Goal: Find specific page/section

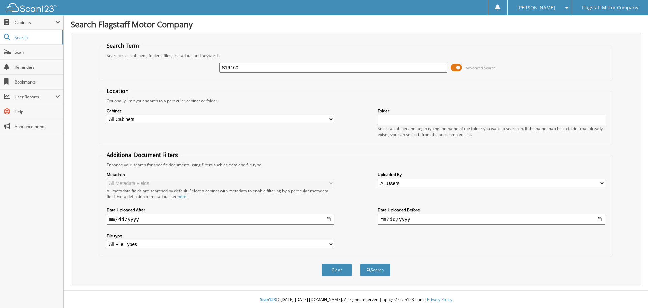
type input "S16160"
click at [360, 263] on button "Search" at bounding box center [375, 269] width 30 height 12
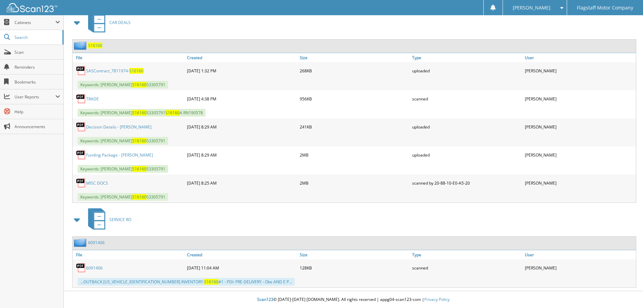
scroll to position [270, 0]
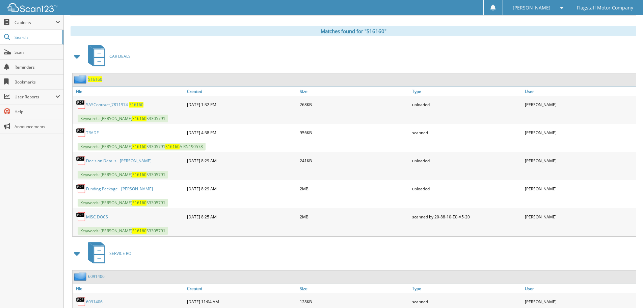
click at [109, 189] on link "Funding Package - [PERSON_NAME]" at bounding box center [119, 189] width 67 height 6
click at [100, 219] on link "MISC DOCS" at bounding box center [97, 217] width 22 height 6
